Goal: Task Accomplishment & Management: Use online tool/utility

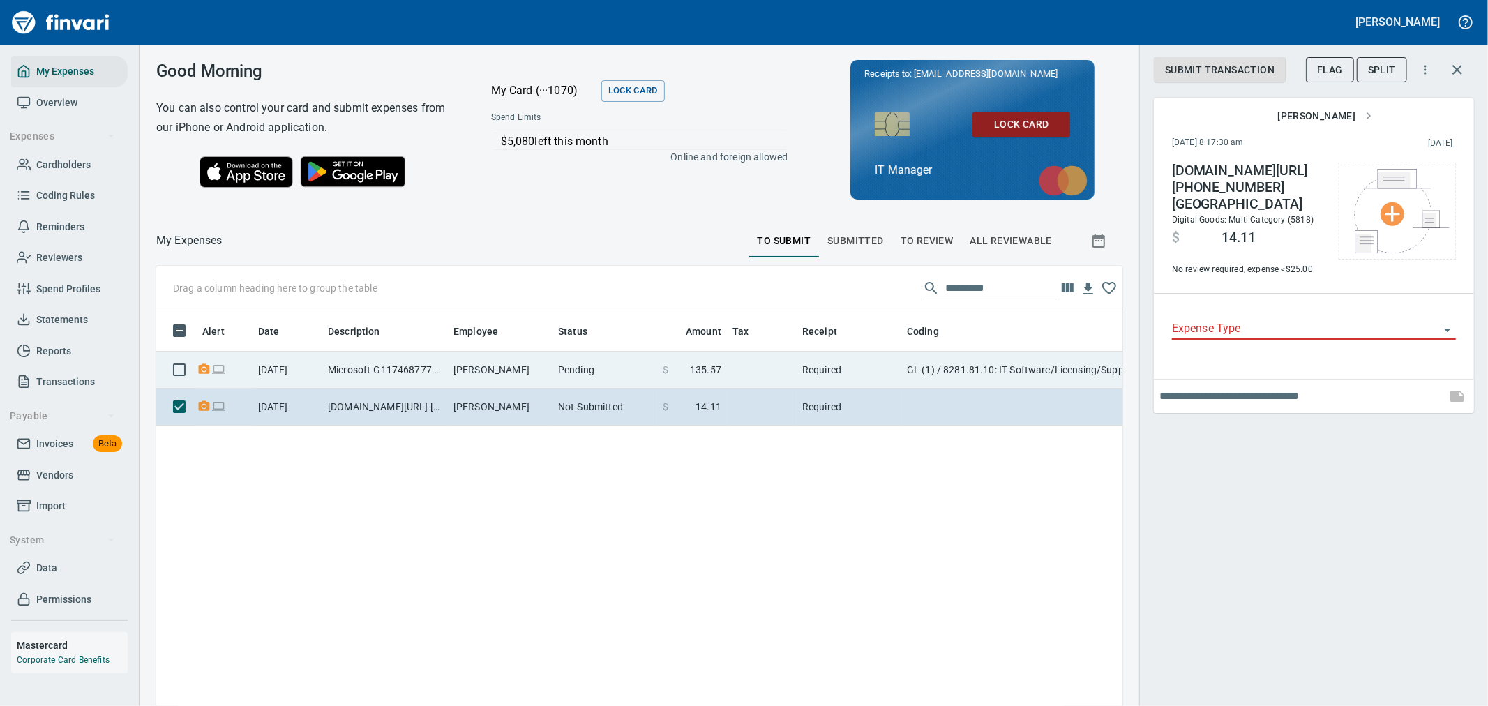
scroll to position [529, 943]
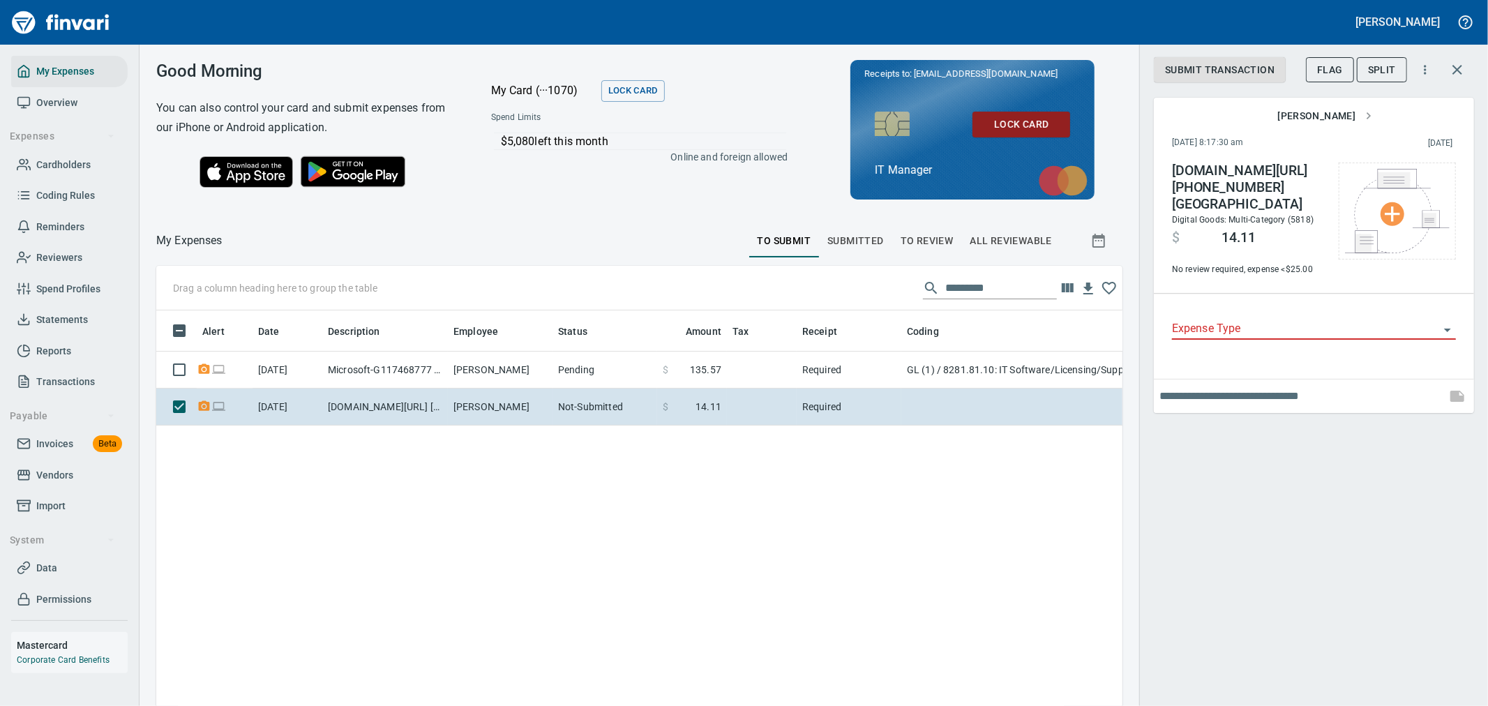
click at [901, 240] on span "To Review" at bounding box center [927, 240] width 53 height 17
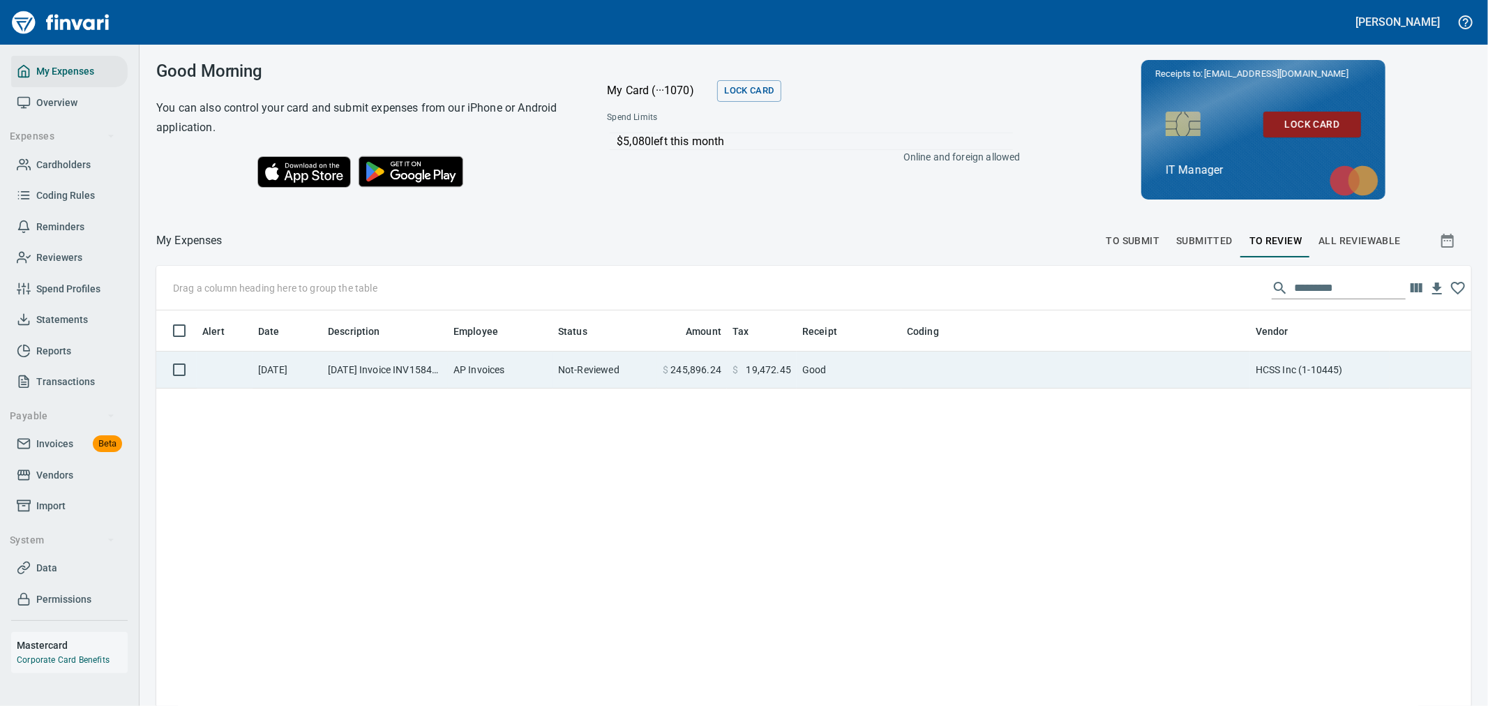
scroll to position [1, 1]
click at [542, 372] on td "AP Invoices" at bounding box center [500, 370] width 105 height 37
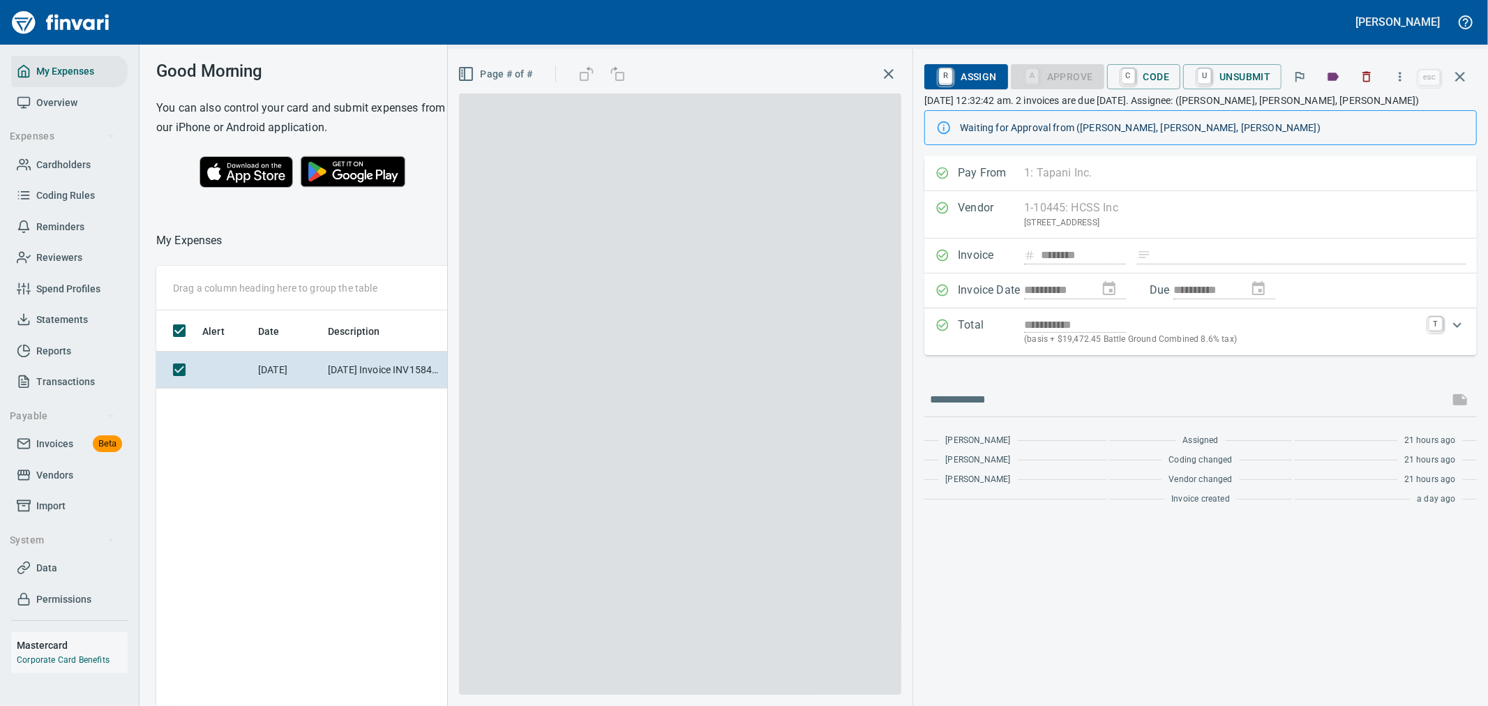
scroll to position [529, 943]
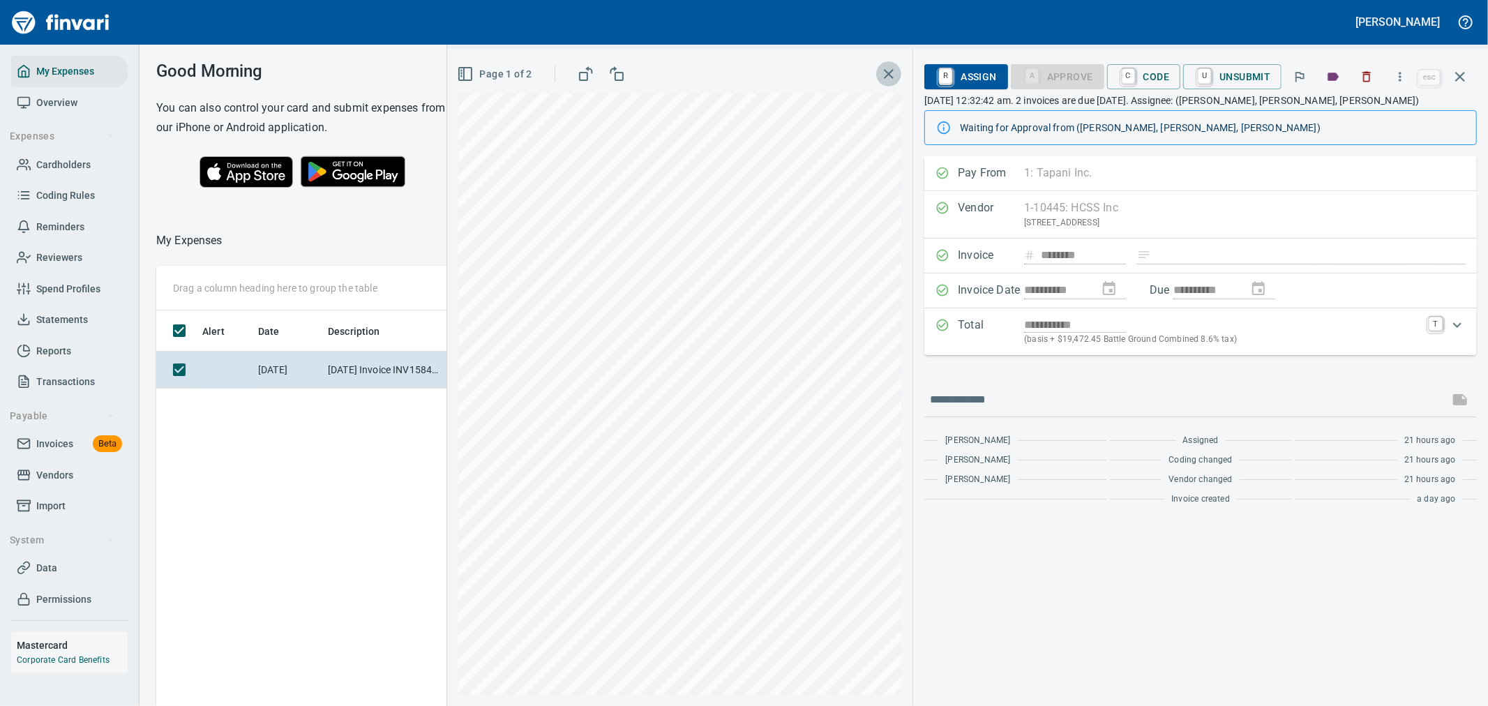
click at [887, 75] on icon "button" at bounding box center [889, 74] width 10 height 10
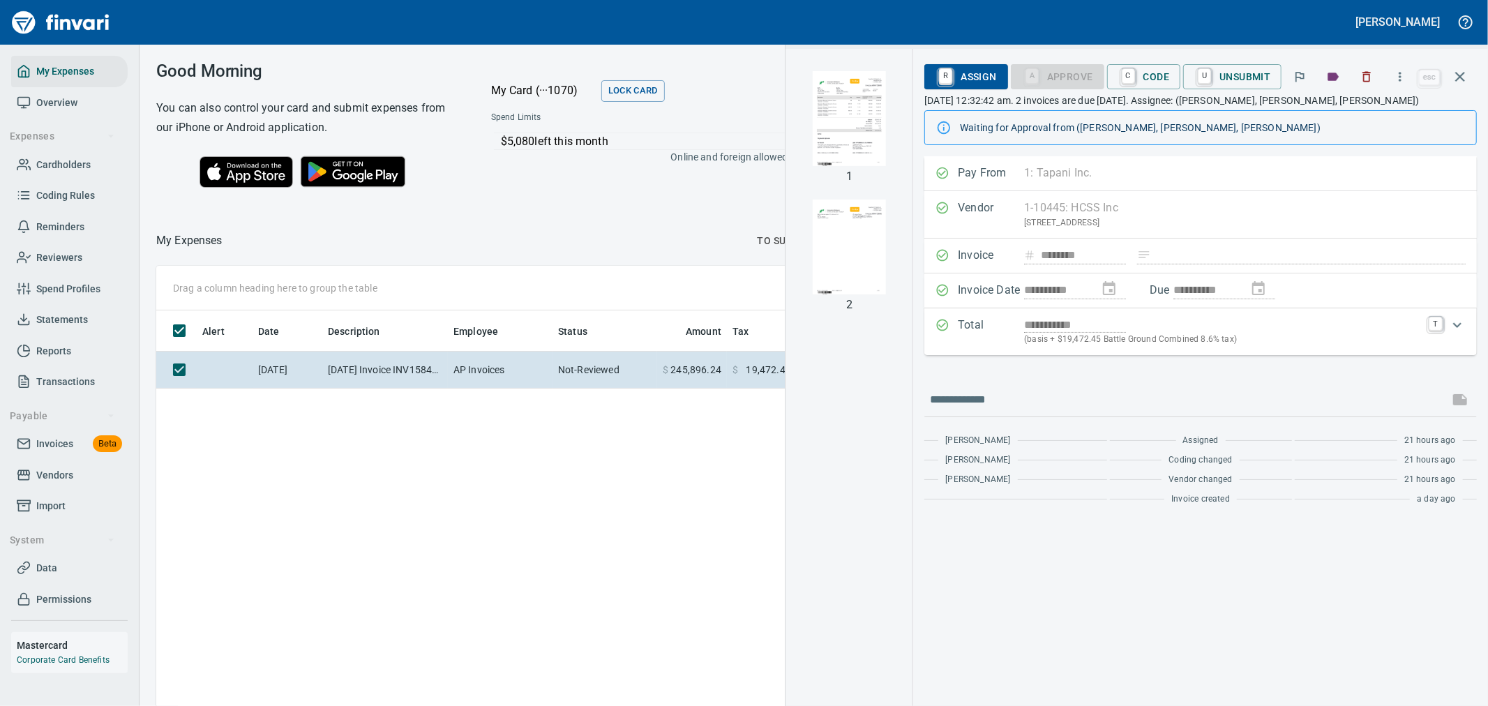
click at [961, 77] on span "R Assign" at bounding box center [965, 77] width 61 height 24
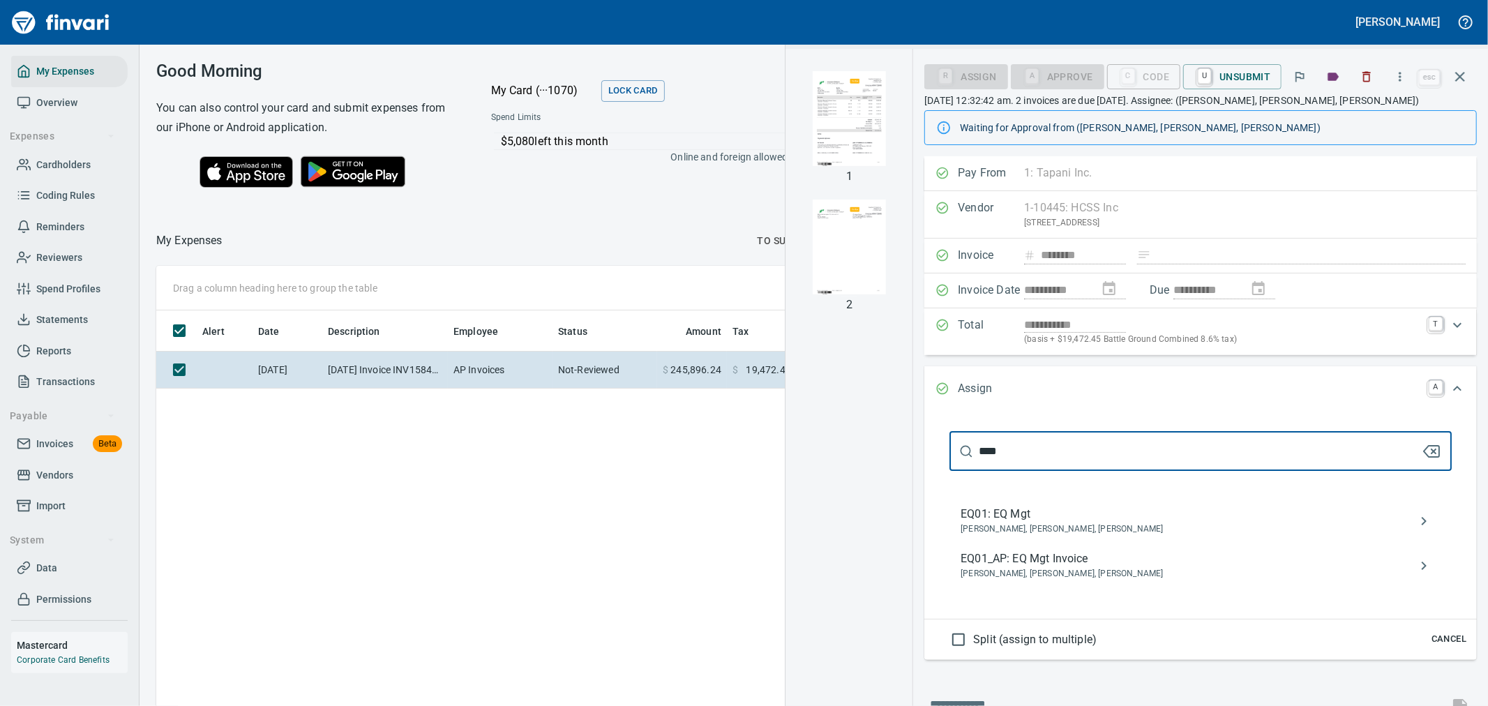
type input "****"
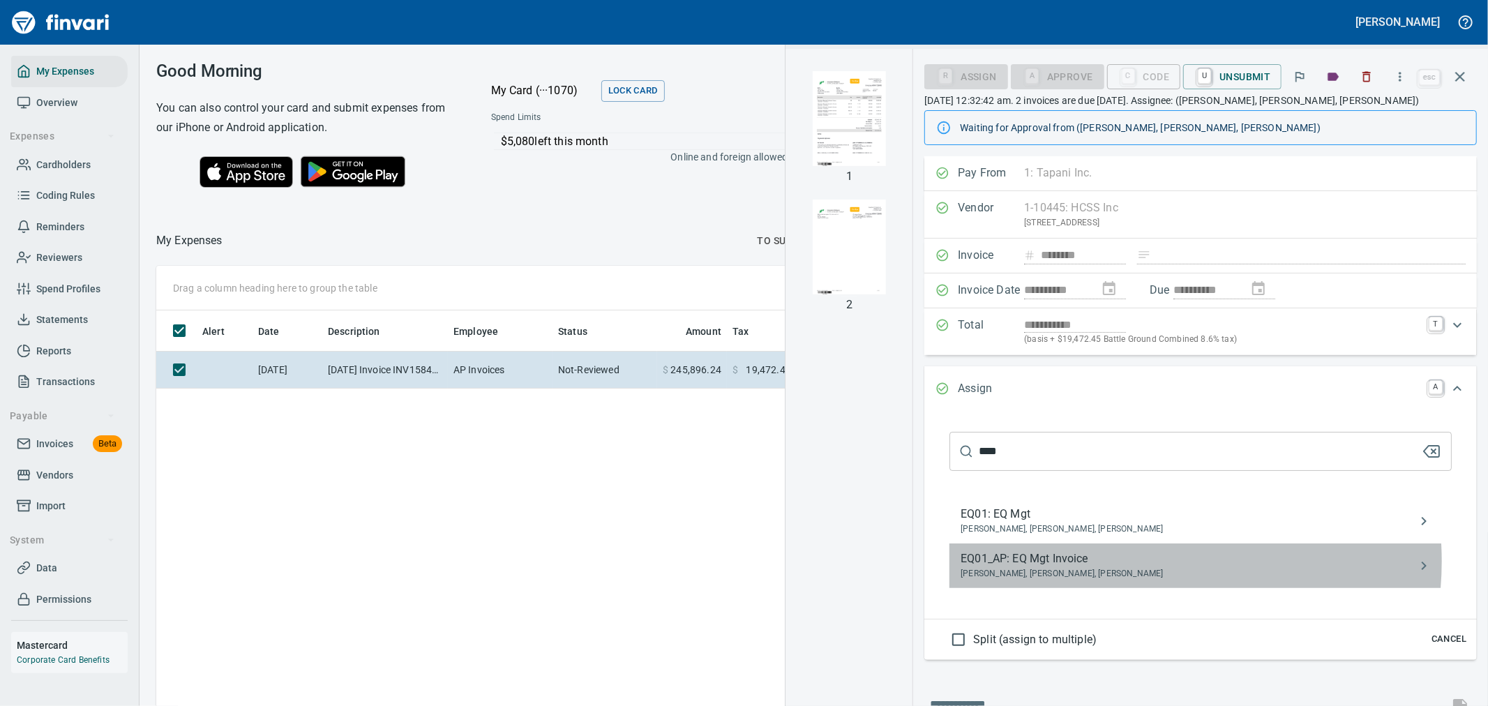
click at [1120, 563] on span "EQ01_AP: EQ Mgt Invoice" at bounding box center [1190, 558] width 458 height 17
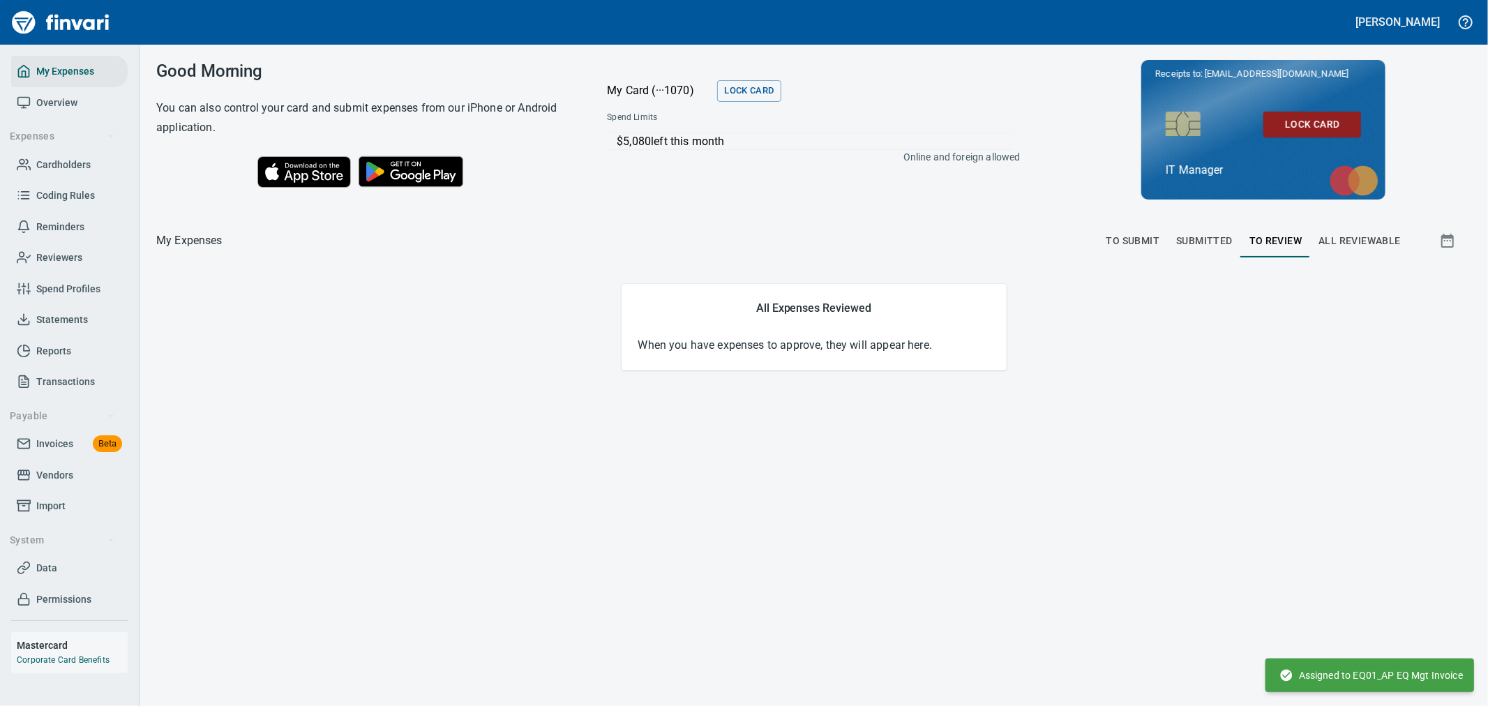
click at [1127, 234] on span "To Submit" at bounding box center [1133, 240] width 54 height 17
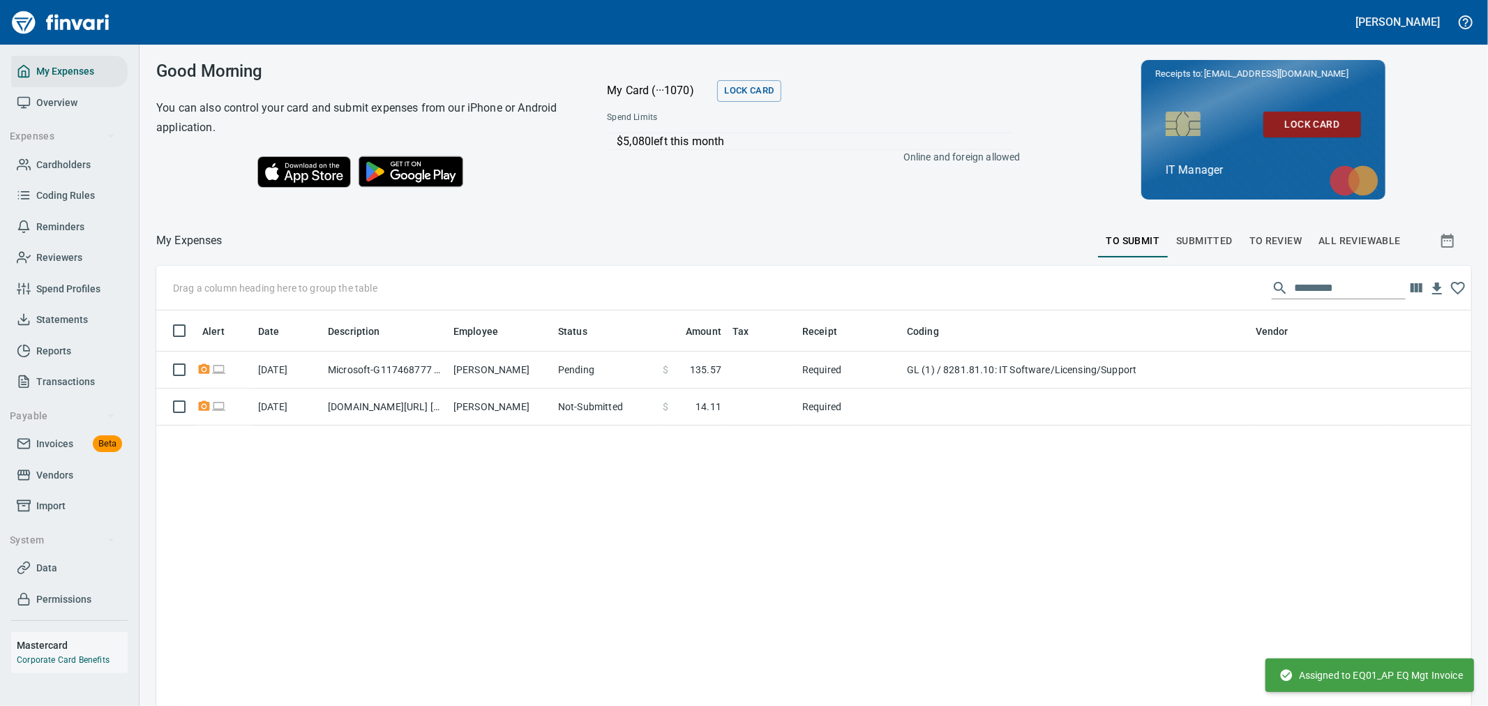
scroll to position [541, 1292]
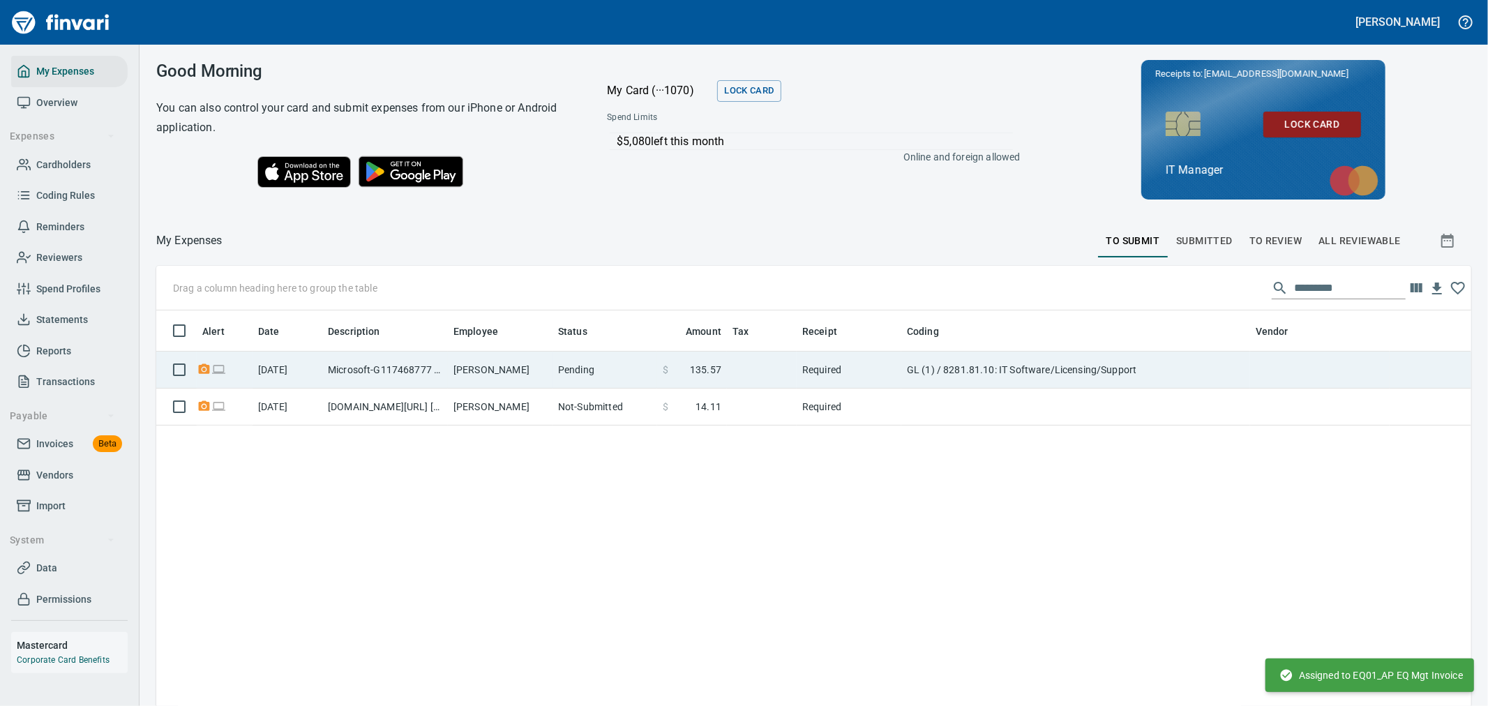
click at [873, 366] on td "Required" at bounding box center [849, 370] width 105 height 37
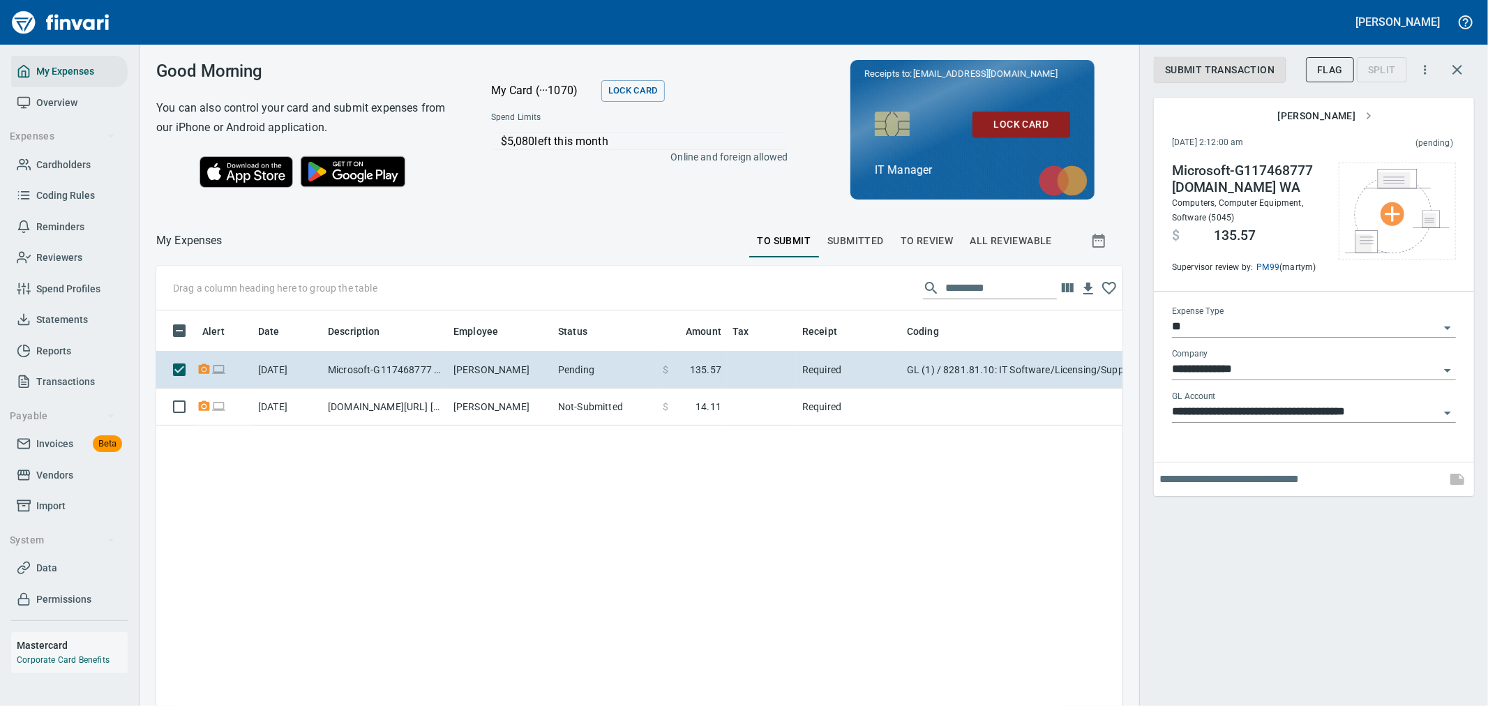
scroll to position [529, 943]
click at [1467, 75] on button "button" at bounding box center [1456, 69] width 33 height 33
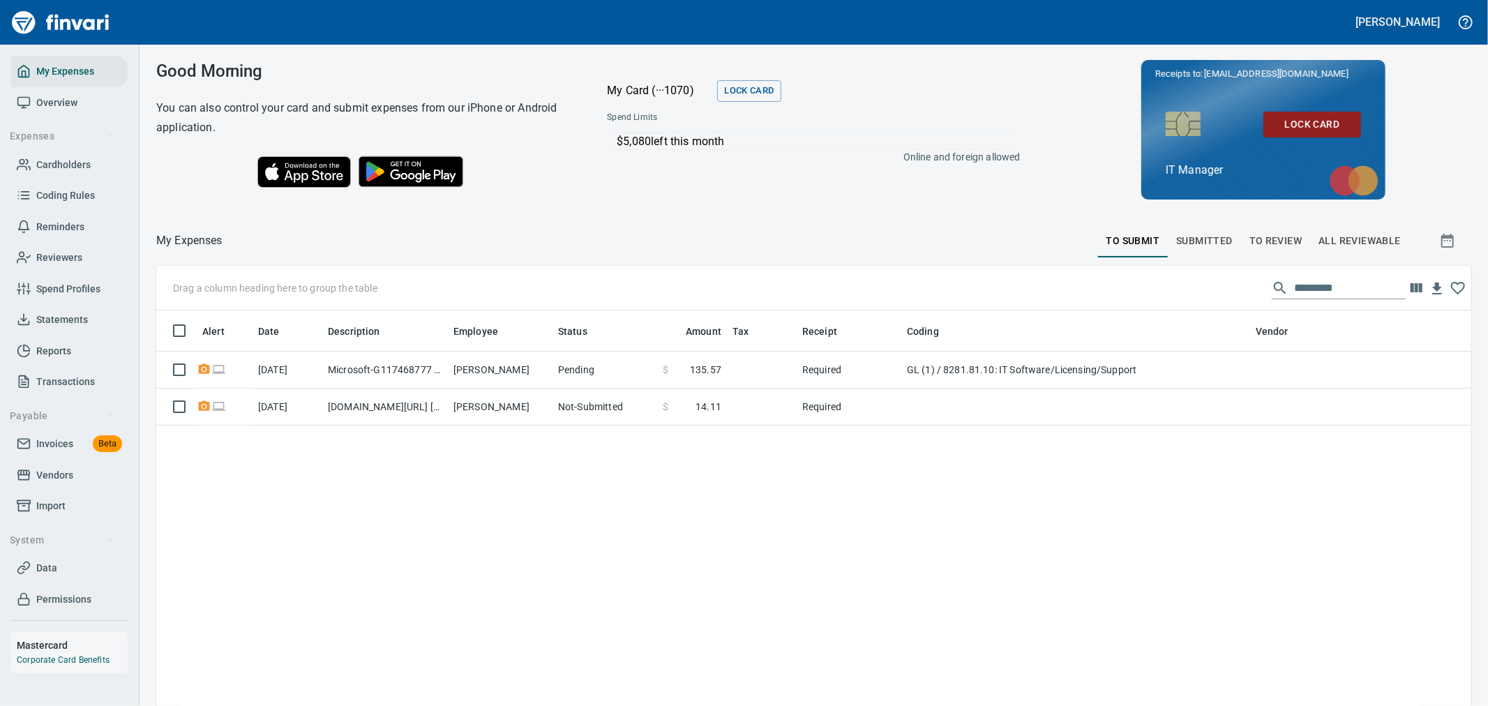
scroll to position [541, 1288]
